Goal: Find specific page/section: Find specific page/section

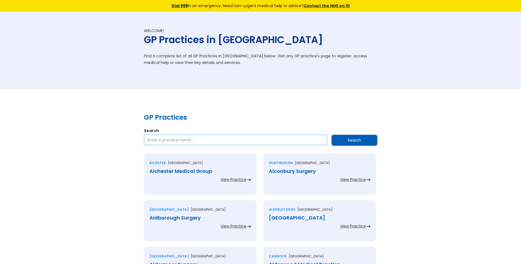
click at [209, 140] on input "Search" at bounding box center [235, 140] width 183 height 10
paste input "John Smith Medical Centre"
type input "John Smith Medical Centre"
click at [337, 142] on input "Search" at bounding box center [354, 140] width 46 height 11
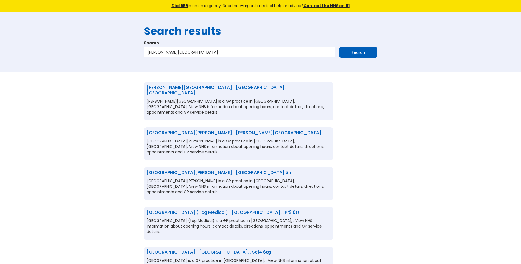
click at [186, 89] on link "[PERSON_NAME][GEOGRAPHIC_DATA] | [GEOGRAPHIC_DATA], [GEOGRAPHIC_DATA]" at bounding box center [216, 90] width 139 height 12
drag, startPoint x: 211, startPoint y: 54, endPoint x: 114, endPoint y: 51, distance: 96.9
click at [114, 51] on div "Search results Search John Smith Medical Centre Search" at bounding box center [260, 42] width 521 height 61
paste input "Newtown"
type input "Newtown Medical Centre"
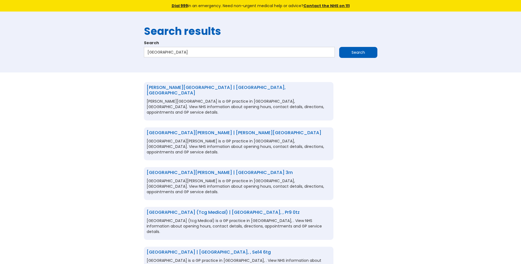
click at [348, 48] on input "Search" at bounding box center [358, 52] width 38 height 11
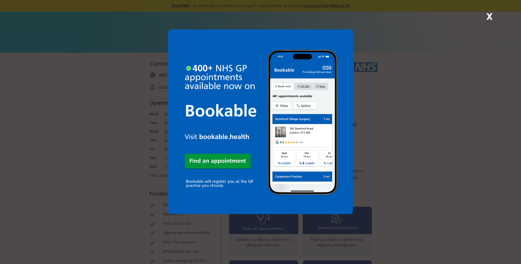
click at [486, 15] on div "X" at bounding box center [489, 18] width 11 height 11
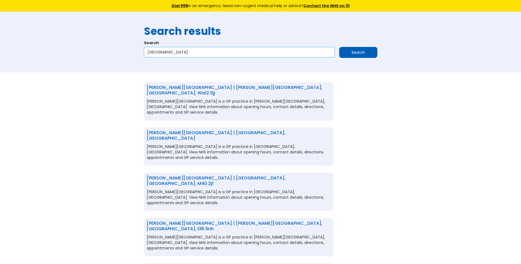
click at [214, 57] on input "[GEOGRAPHIC_DATA]" at bounding box center [239, 52] width 191 height 10
type input "Newtown Medical Centre b19"
click at [365, 54] on input "Search" at bounding box center [358, 52] width 38 height 11
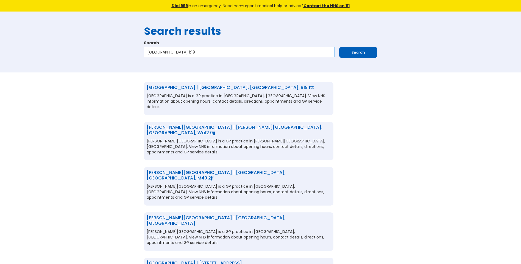
click at [223, 49] on input "Newtown Medical Centre b19" at bounding box center [239, 52] width 191 height 10
type input "[GEOGRAPHIC_DATA] b19 2et"
click at [352, 52] on input "Search" at bounding box center [358, 52] width 38 height 11
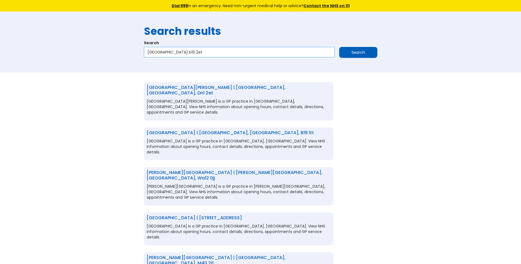
drag, startPoint x: 218, startPoint y: 52, endPoint x: 148, endPoint y: 49, distance: 70.4
click at [148, 49] on input "Newtown Medical Centre b19 2et" at bounding box center [239, 52] width 191 height 10
paste input "[GEOGRAPHIC_DATA]"
type input "[GEOGRAPHIC_DATA]"
click at [349, 51] on input "Search" at bounding box center [358, 52] width 38 height 11
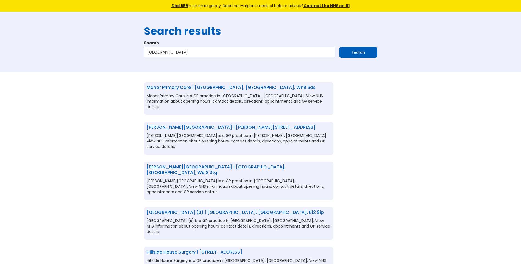
click at [215, 85] on link "Manor Primary Care | [GEOGRAPHIC_DATA], [GEOGRAPHIC_DATA], wn8 6ds" at bounding box center [231, 87] width 169 height 6
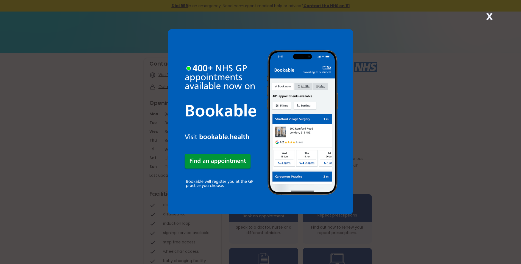
click at [489, 16] on strong "X" at bounding box center [489, 16] width 7 height 13
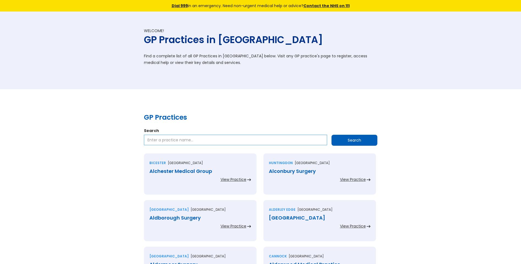
click at [184, 135] on input "Search" at bounding box center [235, 140] width 183 height 10
paste input "The London Fields Medical Centre"
type input "The London Fields Medical Centre"
click at [342, 140] on input "Search" at bounding box center [354, 140] width 46 height 11
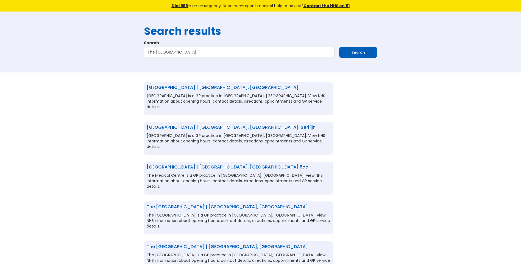
click at [269, 88] on link "[GEOGRAPHIC_DATA] | [GEOGRAPHIC_DATA], [GEOGRAPHIC_DATA]" at bounding box center [223, 87] width 152 height 6
drag, startPoint x: 215, startPoint y: 53, endPoint x: 117, endPoint y: 49, distance: 97.2
click at [117, 49] on div "Search results Search The London Fields Medical Centre Search" at bounding box center [260, 42] width 521 height 61
paste input "De Winton Field practic"
type input "De Winton Field practice"
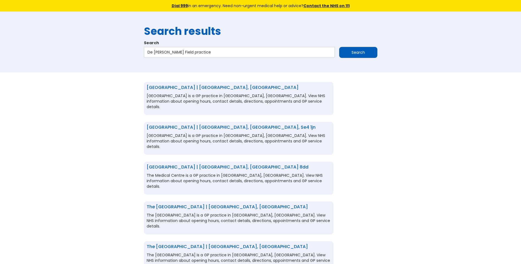
click at [353, 52] on input "Search" at bounding box center [358, 52] width 38 height 11
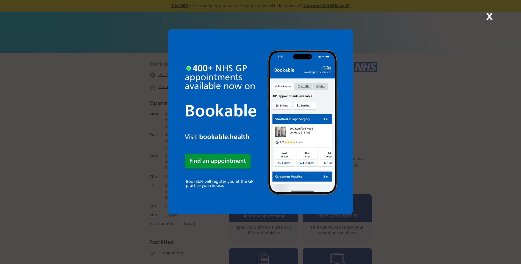
click at [491, 17] on strong "X" at bounding box center [489, 16] width 7 height 13
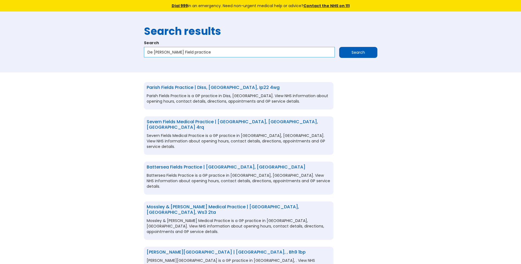
click at [225, 54] on input "De [PERSON_NAME] Field practice" at bounding box center [239, 52] width 191 height 10
type input "De [PERSON_NAME] Field practice cf40"
click at [353, 52] on input "Search" at bounding box center [358, 52] width 38 height 11
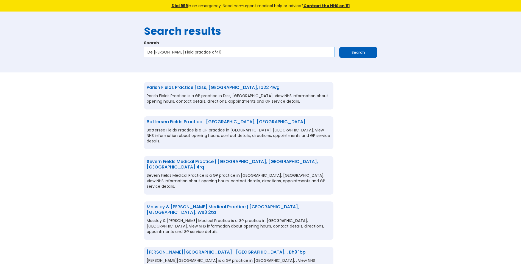
click at [215, 52] on input "De [PERSON_NAME] Field practice cf40" at bounding box center [239, 52] width 191 height 10
drag, startPoint x: 189, startPoint y: 54, endPoint x: 144, endPoint y: 55, distance: 45.6
click at [144, 55] on input "De [PERSON_NAME] Field practice cf40" at bounding box center [239, 52] width 191 height 10
paste input "[PERSON_NAME][GEOGRAPHIC_DATA]"
type input "[PERSON_NAME][GEOGRAPHIC_DATA]"
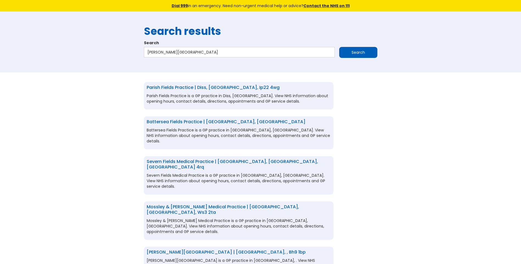
click at [347, 54] on input "Search" at bounding box center [358, 52] width 38 height 11
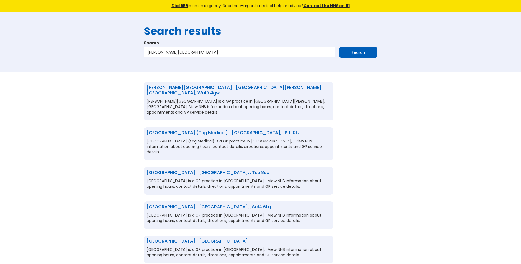
click at [181, 87] on link "[PERSON_NAME][GEOGRAPHIC_DATA] | [GEOGRAPHIC_DATA][PERSON_NAME], [GEOGRAPHIC_DA…" at bounding box center [235, 90] width 176 height 12
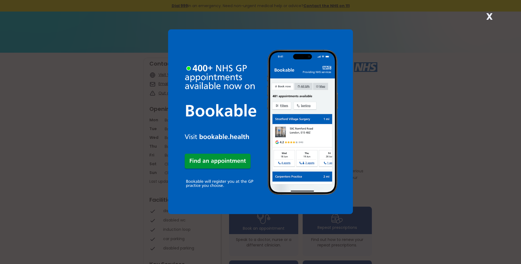
click at [487, 17] on strong "X" at bounding box center [489, 16] width 7 height 13
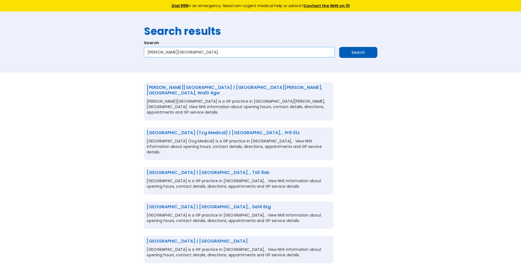
drag, startPoint x: 201, startPoint y: 54, endPoint x: 114, endPoint y: 49, distance: 86.9
click at [114, 49] on div "Search results Search [PERSON_NAME][GEOGRAPHIC_DATA] Search" at bounding box center [260, 42] width 521 height 61
paste input "Manor Court Surgery"
type input "Manor Court Surgery"
click at [349, 53] on input "Search" at bounding box center [358, 52] width 38 height 11
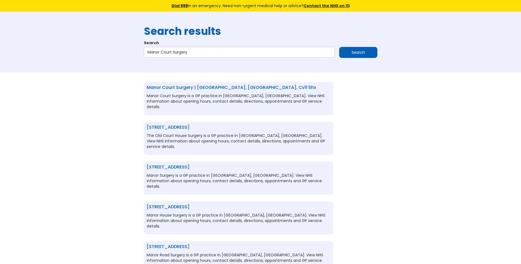
click at [167, 86] on link "Manor Court Surgery | Nuneaton, Warwickshire, cv11 5hx" at bounding box center [231, 87] width 169 height 6
click at [195, 54] on input "Manor Court Surgery" at bounding box center [239, 52] width 191 height 10
drag, startPoint x: 195, startPoint y: 54, endPoint x: 104, endPoint y: 52, distance: 91.2
click at [104, 52] on div "Search results Search Manor Court Surgery Search" at bounding box center [260, 42] width 521 height 61
paste input "The Nevells Road"
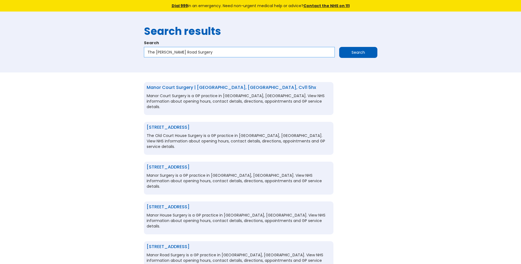
type input "The Nevells Road Surgery"
click at [356, 54] on input "Search" at bounding box center [358, 52] width 38 height 11
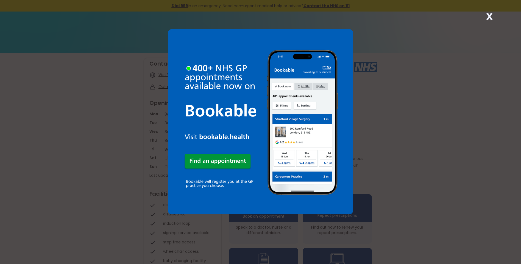
click at [486, 18] on div "X" at bounding box center [489, 18] width 11 height 11
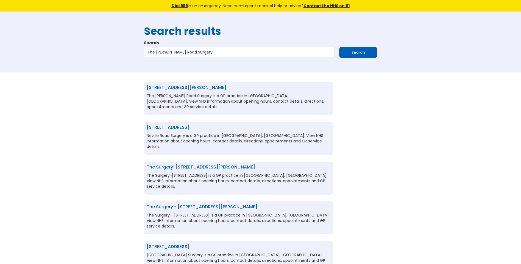
click at [190, 88] on link "[STREET_ADDRESS][PERSON_NAME]" at bounding box center [187, 87] width 80 height 6
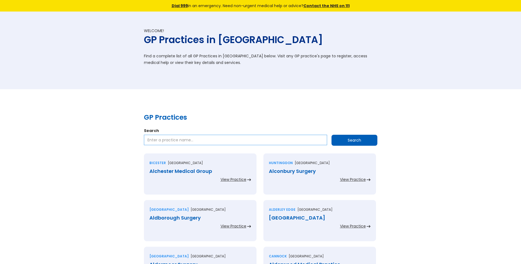
click at [181, 142] on input "Search" at bounding box center [235, 140] width 183 height 10
paste input "[GEOGRAPHIC_DATA]"
type input "[GEOGRAPHIC_DATA]"
click at [368, 138] on input "Search" at bounding box center [354, 140] width 46 height 11
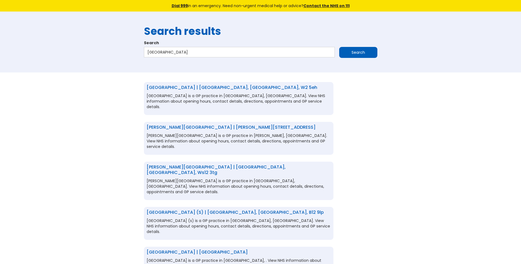
click at [182, 87] on link "[GEOGRAPHIC_DATA] | [GEOGRAPHIC_DATA], [GEOGRAPHIC_DATA], w2 5eh" at bounding box center [232, 87] width 170 height 6
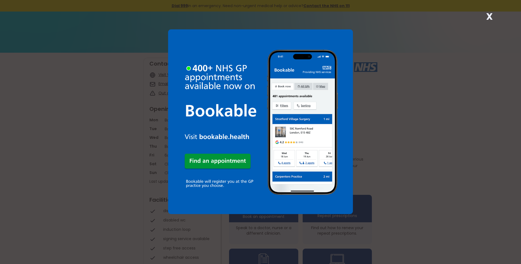
click at [491, 17] on strong "X" at bounding box center [489, 16] width 7 height 13
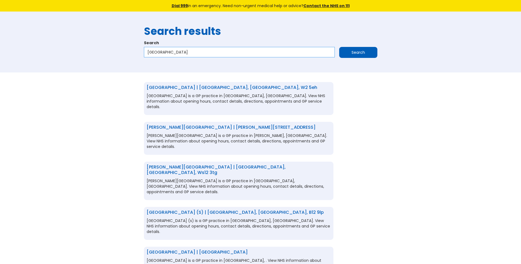
drag, startPoint x: 211, startPoint y: 53, endPoint x: 131, endPoint y: 49, distance: 80.5
click at [131, 49] on div "Search results Search Grand Union Health Centre Search" at bounding box center [260, 42] width 521 height 61
paste input "Stonehill Medical"
type input "Stonehill Medical Centre"
click at [348, 54] on input "Search" at bounding box center [358, 52] width 38 height 11
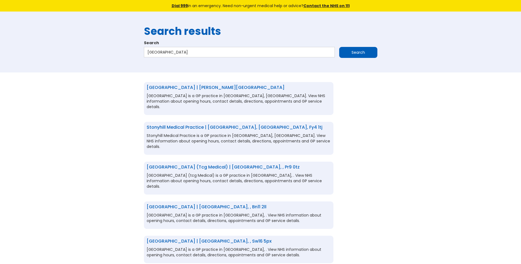
click at [202, 89] on link "[GEOGRAPHIC_DATA] | [PERSON_NAME][GEOGRAPHIC_DATA]" at bounding box center [216, 87] width 138 height 6
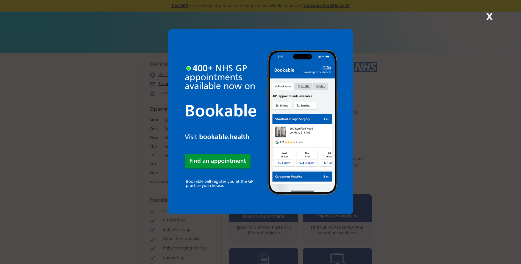
click at [489, 16] on strong "X" at bounding box center [489, 16] width 7 height 13
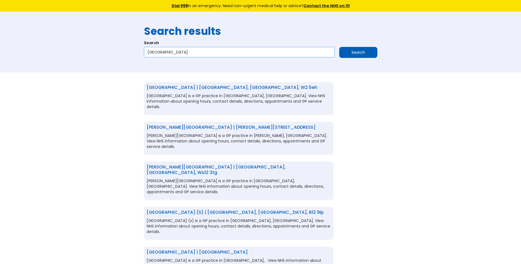
click at [194, 51] on input "[GEOGRAPHIC_DATA]" at bounding box center [239, 52] width 191 height 10
drag, startPoint x: 194, startPoint y: 51, endPoint x: 142, endPoint y: 52, distance: 51.9
click at [142, 52] on div "Search results Search Stonehill Medical Centre Search" at bounding box center [260, 42] width 239 height 44
paste input "[GEOGRAPHIC_DATA]"
type input "[GEOGRAPHIC_DATA]"
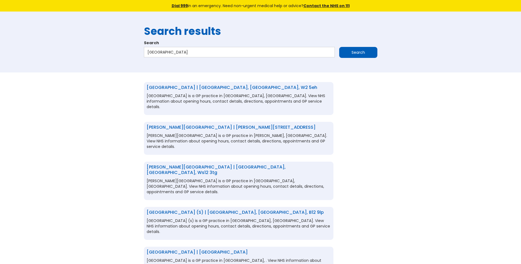
click at [347, 54] on input "Search" at bounding box center [358, 52] width 38 height 11
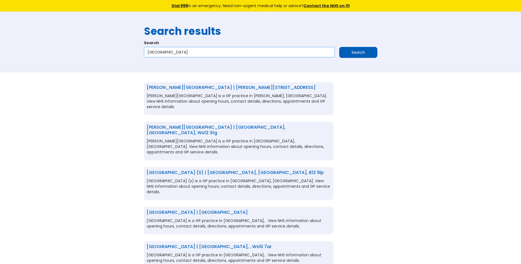
click at [249, 54] on input "[GEOGRAPHIC_DATA]" at bounding box center [239, 52] width 191 height 10
type input "[GEOGRAPHIC_DATA] bt51"
click at [363, 49] on input "Search" at bounding box center [358, 52] width 38 height 11
